Goal: Task Accomplishment & Management: Use online tool/utility

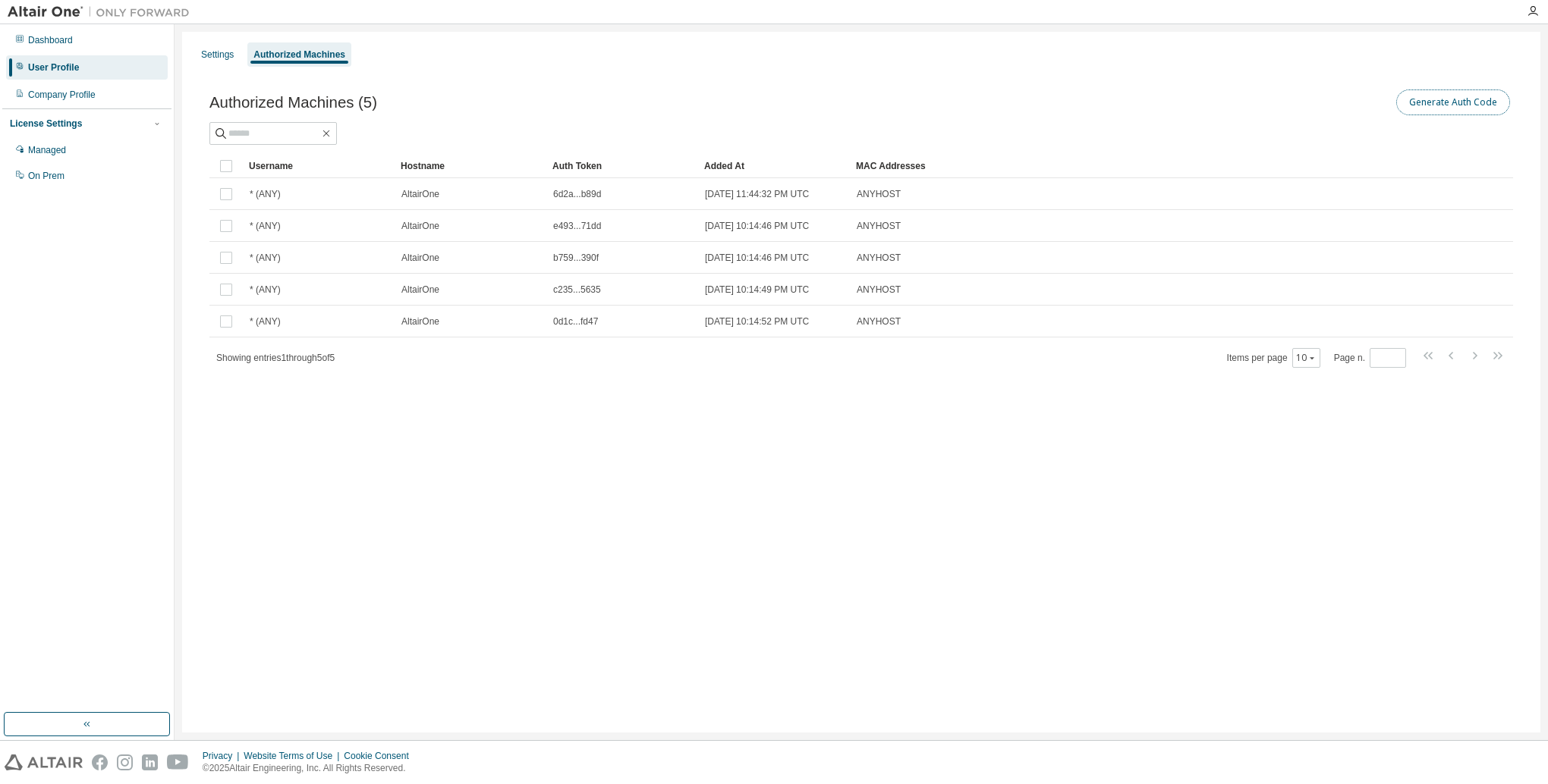
click at [1472, 104] on button "Generate Auth Code" at bounding box center [1453, 102] width 114 height 25
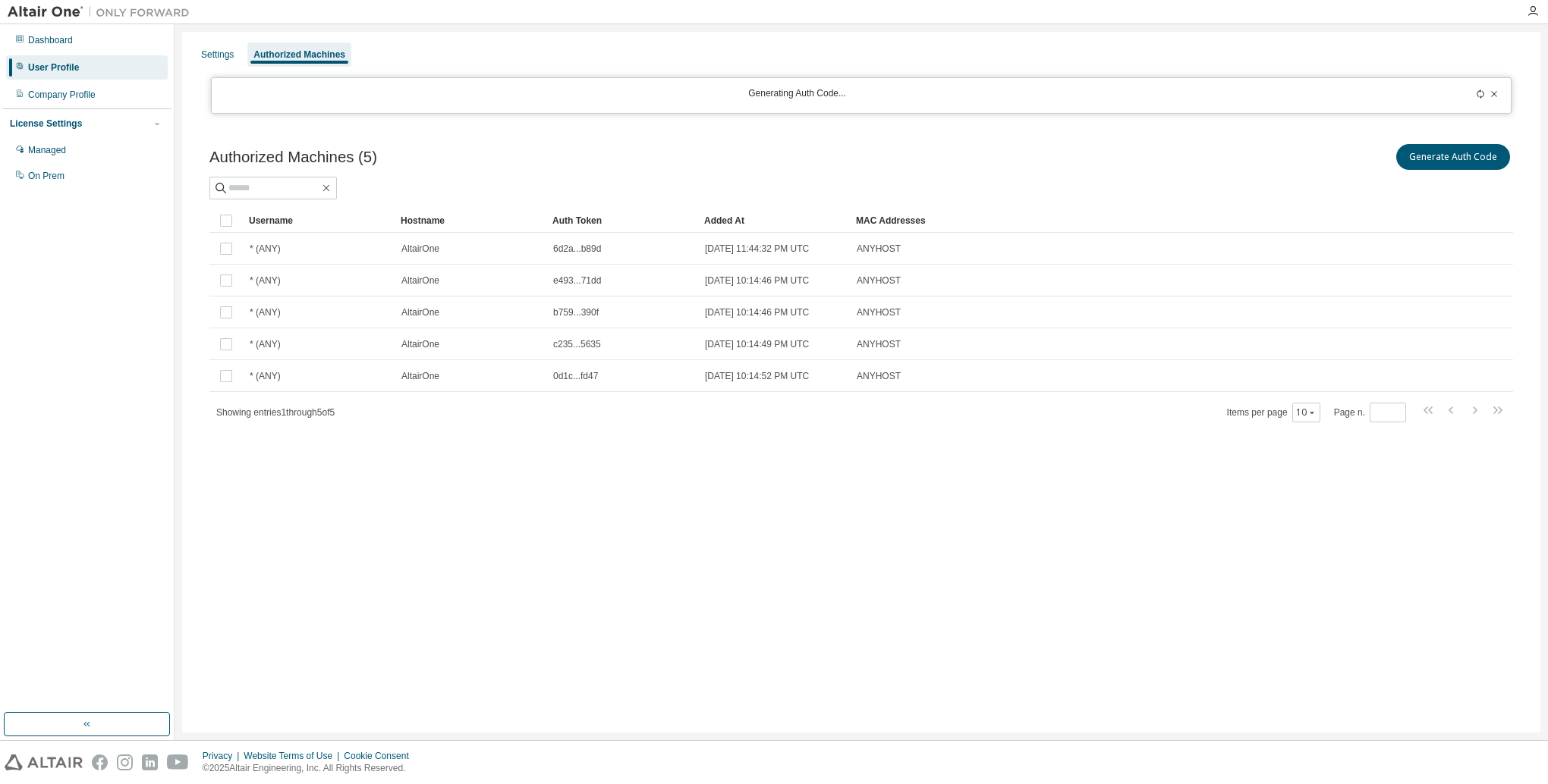
click at [64, 64] on div "User Profile" at bounding box center [54, 67] width 51 height 12
click at [52, 69] on div "User Profile" at bounding box center [54, 67] width 51 height 12
click at [326, 58] on div "Authorized Machines" at bounding box center [299, 54] width 92 height 12
click at [204, 59] on div "Settings" at bounding box center [218, 54] width 32 height 12
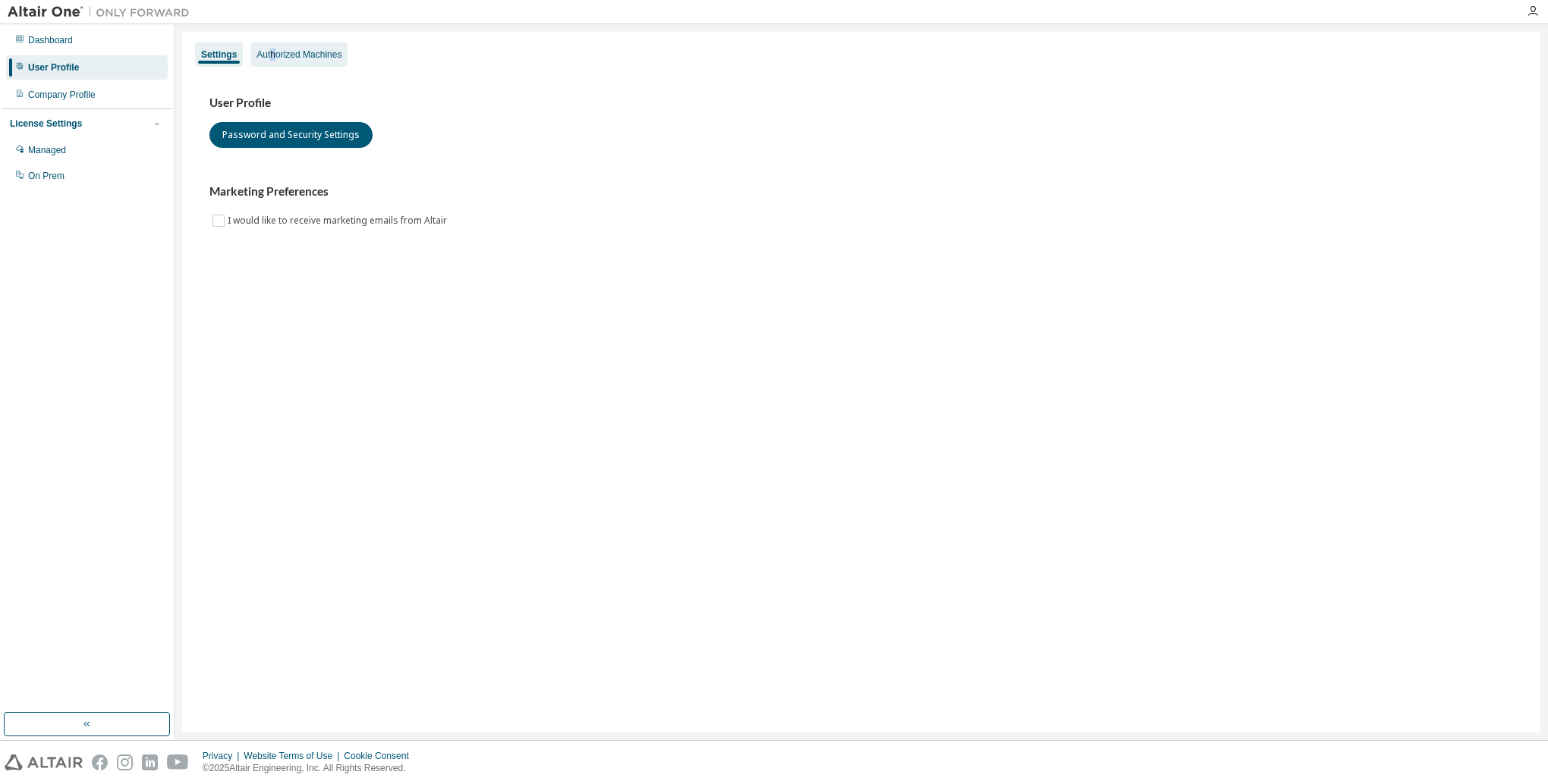
click at [273, 51] on div "Authorized Machines" at bounding box center [299, 54] width 85 height 12
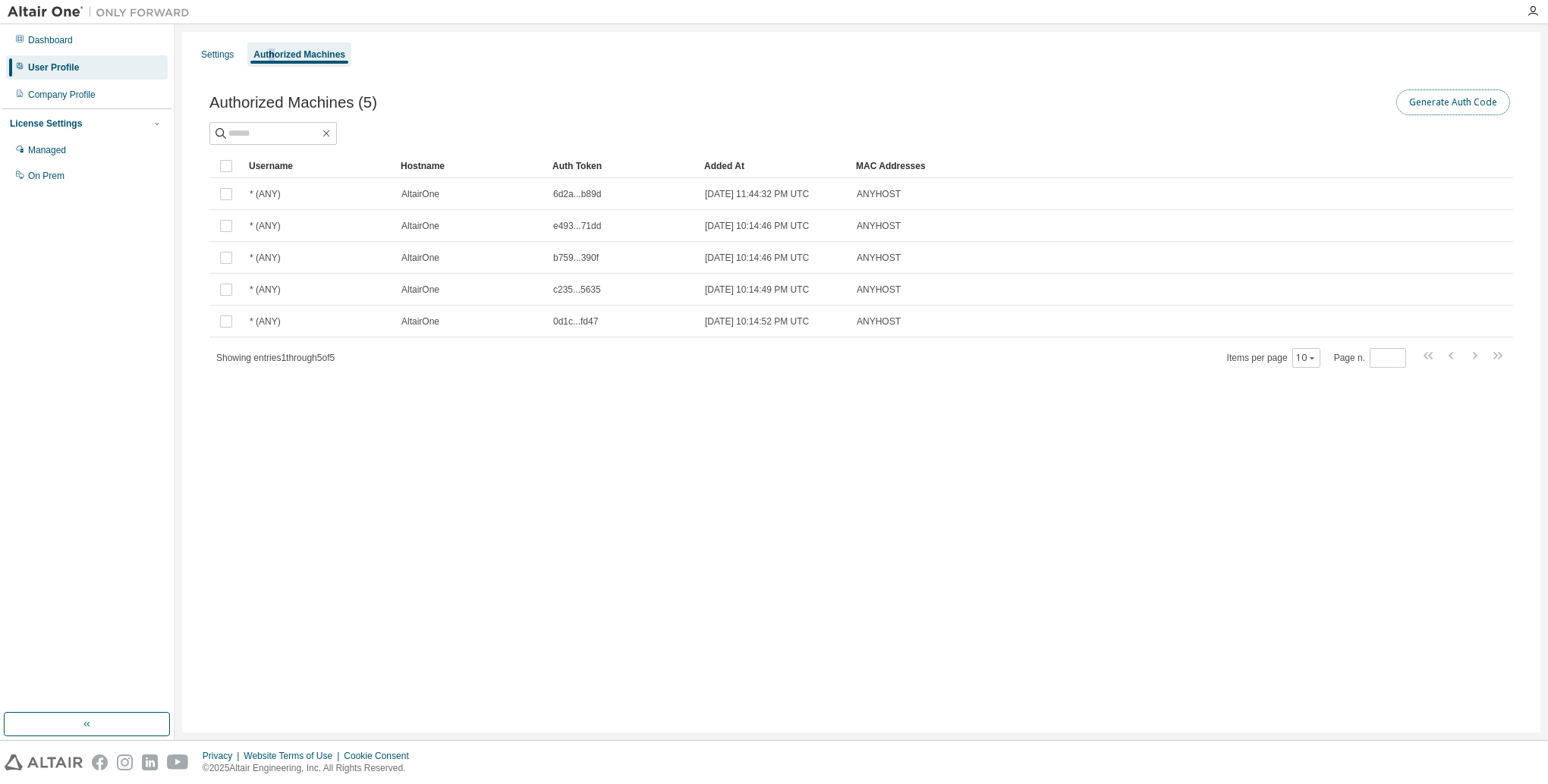
click at [1418, 107] on button "Generate Auth Code" at bounding box center [1453, 102] width 114 height 25
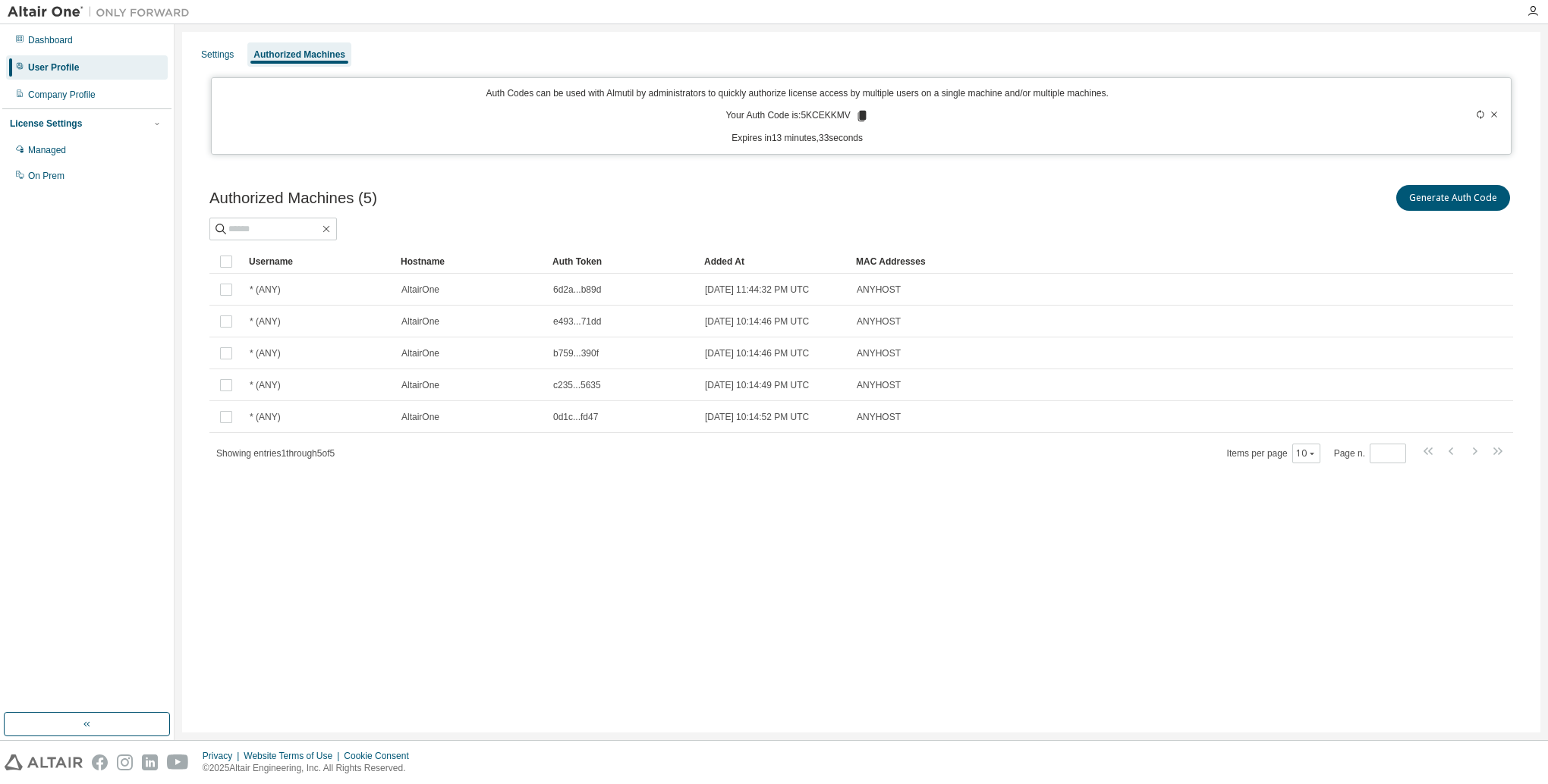
click at [602, 203] on div "Authorized Machines (5) Generate Auth Code" at bounding box center [861, 198] width 1303 height 32
drag, startPoint x: 804, startPoint y: 116, endPoint x: 850, endPoint y: 111, distance: 46.3
click at [850, 111] on p "Your Auth Code is: 5KCEKKMV" at bounding box center [797, 116] width 143 height 14
copy p "5KCEKKMV"
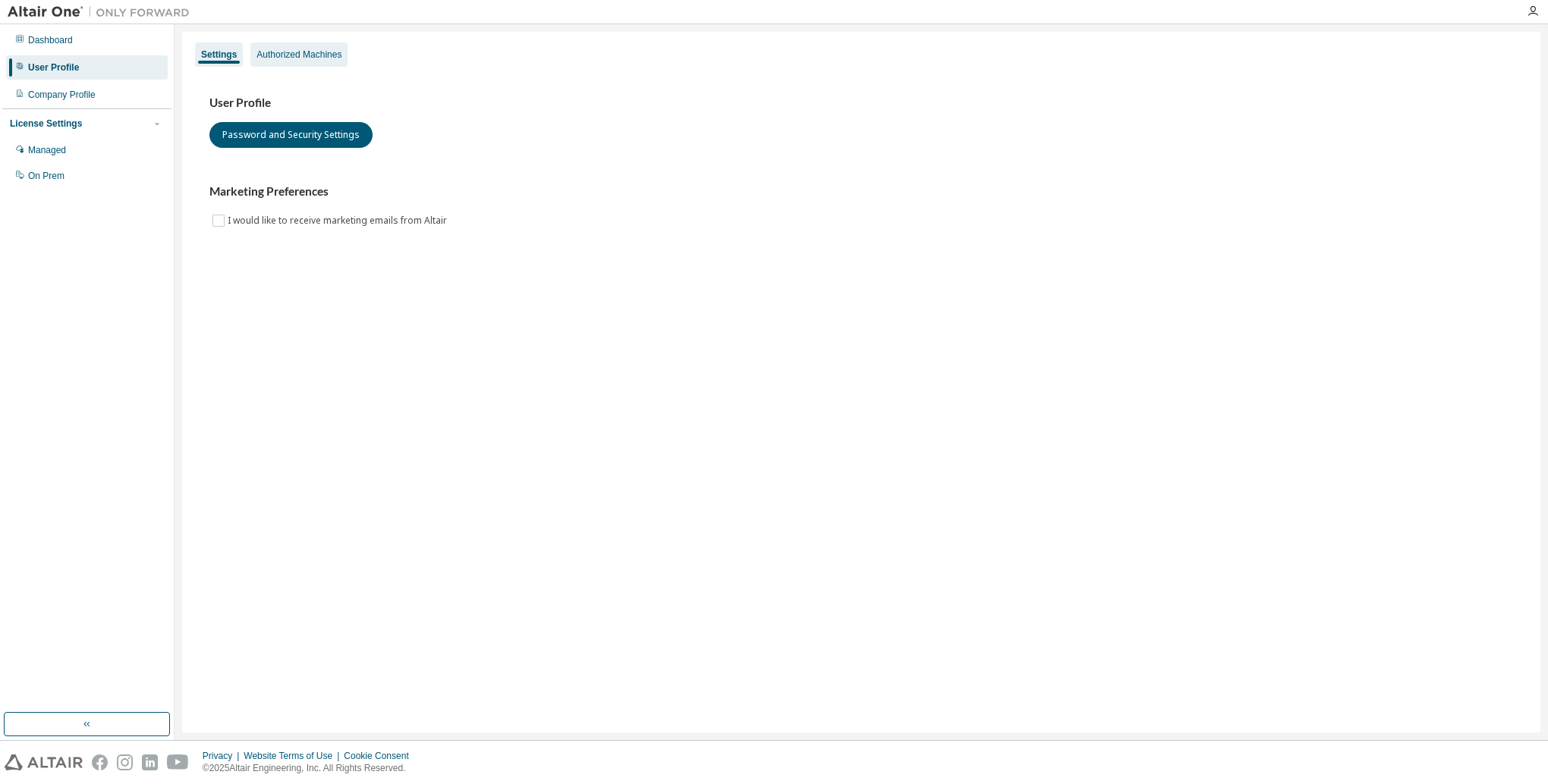
click at [312, 51] on div "Authorized Machines" at bounding box center [299, 54] width 85 height 12
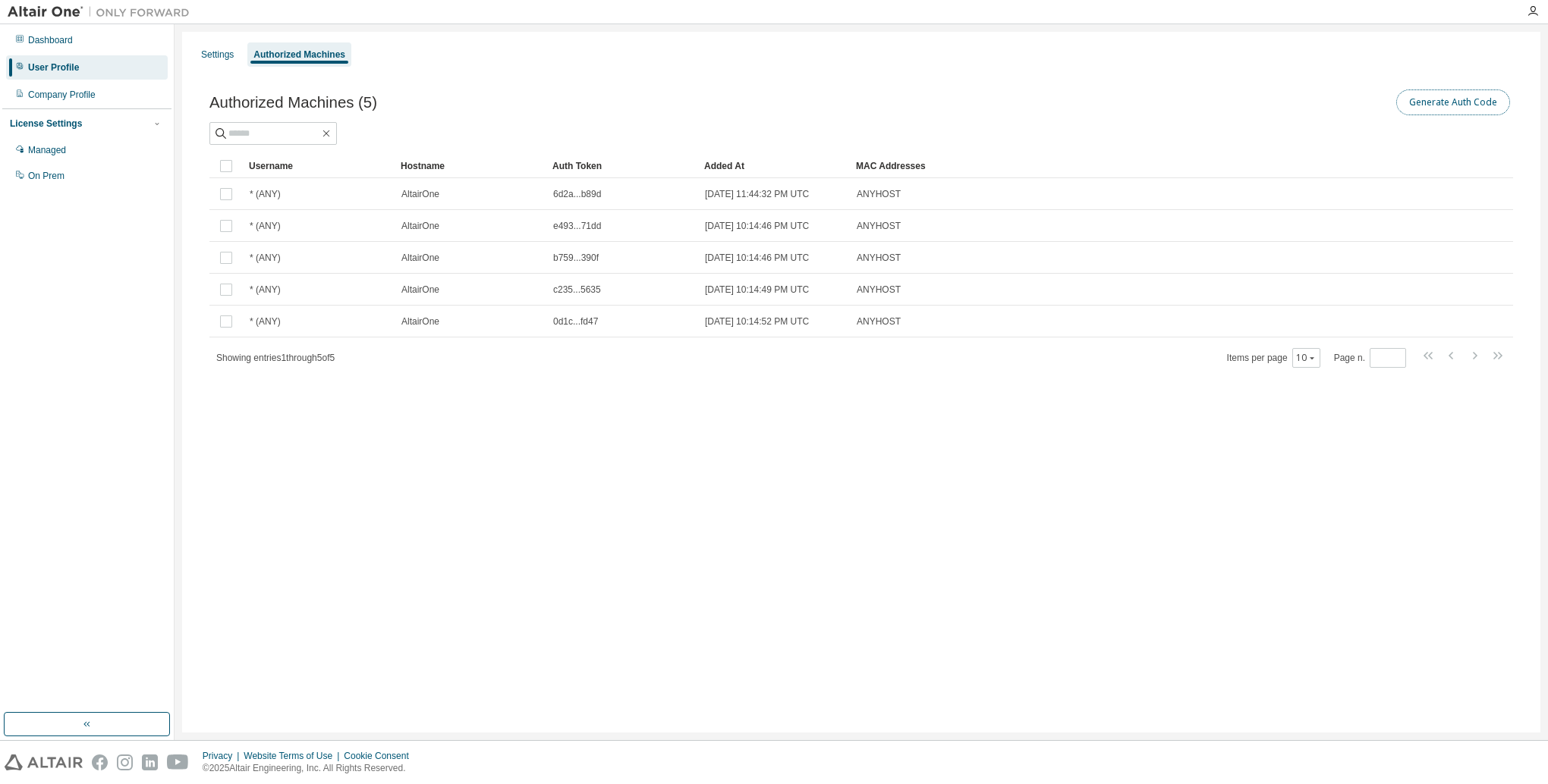
click at [1460, 108] on button "Generate Auth Code" at bounding box center [1453, 102] width 114 height 25
